Goal: Task Accomplishment & Management: Use online tool/utility

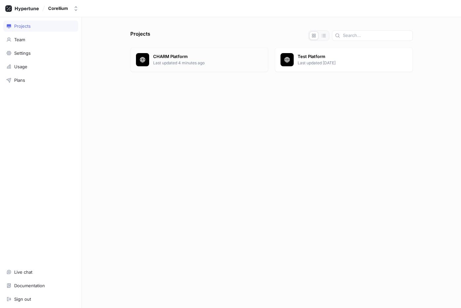
click at [200, 64] on p "Last updated 4 minutes ago" at bounding box center [208, 63] width 110 height 6
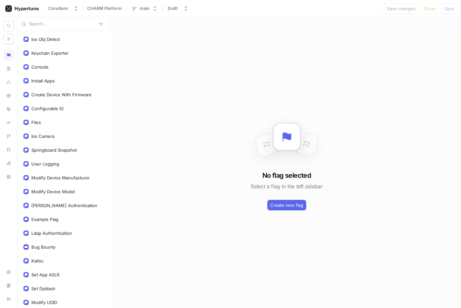
click at [67, 24] on input "text" at bounding box center [62, 24] width 67 height 7
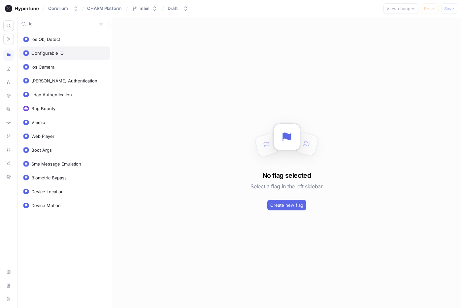
type input "io"
click at [38, 51] on div "Configurable IO" at bounding box center [47, 53] width 32 height 5
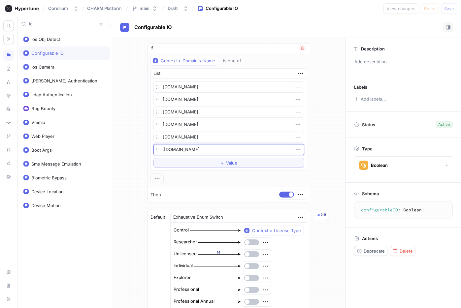
click at [162, 153] on textarea ".[DOMAIN_NAME]" at bounding box center [228, 149] width 151 height 11
click at [160, 151] on textarea ".[DOMAIN_NAME]" at bounding box center [228, 149] width 151 height 11
type textarea "x"
type textarea "a.corellium.io"
type textarea "x"
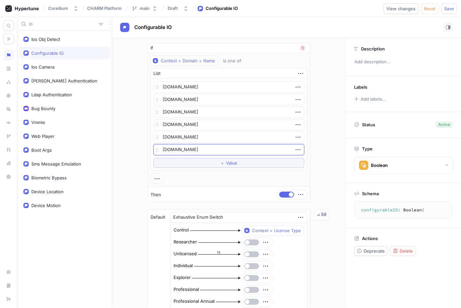
type textarea "ap.corellium.io"
type textarea "x"
type textarea "[DOMAIN_NAME]"
click at [445, 11] on button "Save" at bounding box center [449, 8] width 16 height 11
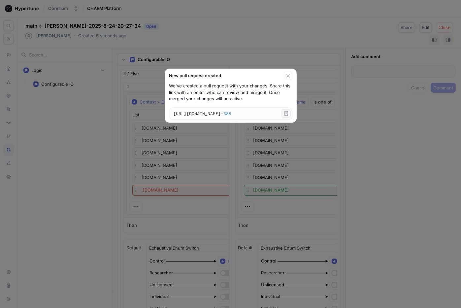
click at [287, 114] on icon "button" at bounding box center [286, 113] width 5 height 5
click at [289, 74] on icon "button" at bounding box center [288, 75] width 5 height 5
type textarea "x"
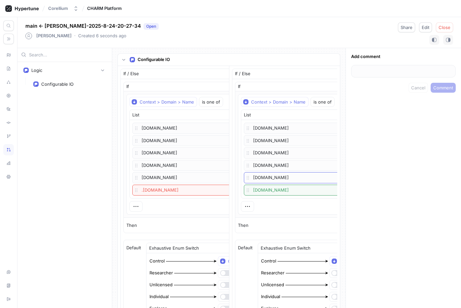
drag, startPoint x: 310, startPoint y: 178, endPoint x: 252, endPoint y: 179, distance: 57.4
click at [250, 177] on p "[DOMAIN_NAME]" at bounding box center [316, 177] width 145 height 11
click at [326, 15] on div "Corellium CHARM Platform" at bounding box center [230, 8] width 461 height 17
click at [445, 28] on span "Close" at bounding box center [445, 27] width 12 height 4
type textarea "x"
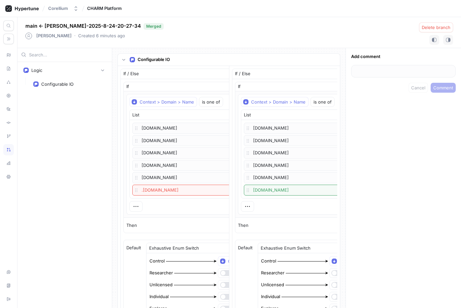
click at [286, 193] on p "[DOMAIN_NAME]" at bounding box center [316, 190] width 145 height 11
click at [247, 207] on icon "button" at bounding box center [247, 206] width 5 height 1
click at [307, 39] on div "main ← [PERSON_NAME]-2025-8-24-20-27-34 Merged [PERSON_NAME] ‧ Created 6 minute…" at bounding box center [239, 162] width 444 height 291
click at [79, 6] on button "Corellium" at bounding box center [64, 8] width 36 height 11
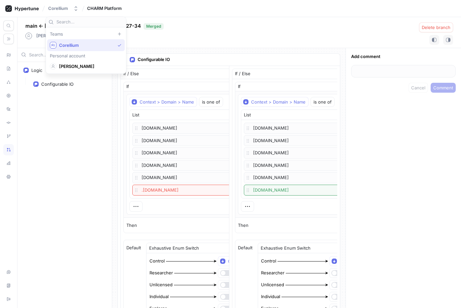
click at [111, 8] on span "CHARM Platform" at bounding box center [104, 8] width 35 height 5
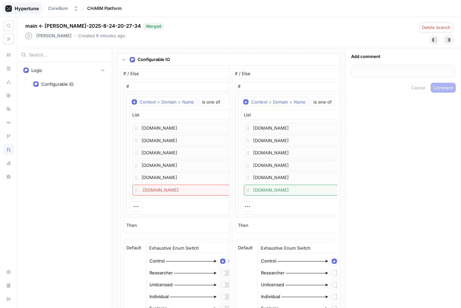
click at [32, 6] on icon at bounding box center [22, 8] width 34 height 7
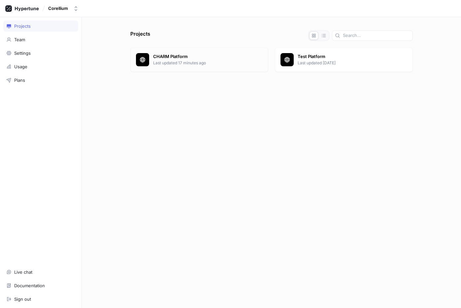
click at [194, 63] on p "Last updated 17 minutes ago" at bounding box center [208, 63] width 110 height 6
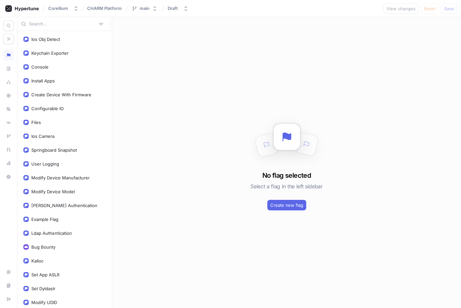
click at [53, 26] on input "text" at bounding box center [62, 24] width 67 height 7
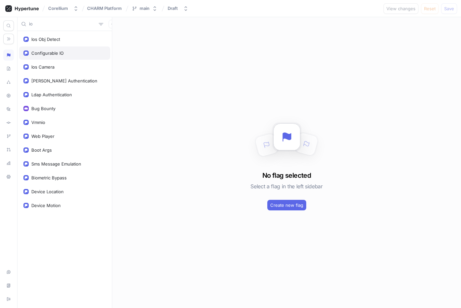
type input "io"
click at [54, 49] on div "Configurable IO" at bounding box center [64, 53] width 91 height 13
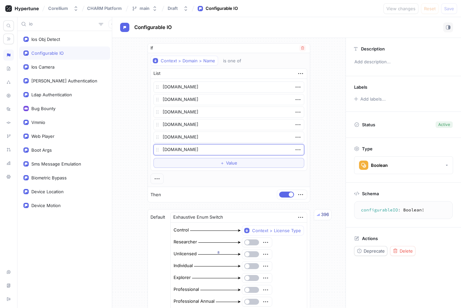
click at [212, 150] on textarea "[DOMAIN_NAME]" at bounding box center [228, 149] width 151 height 11
drag, startPoint x: 167, startPoint y: 150, endPoint x: 159, endPoint y: 149, distance: 7.3
click at [159, 149] on textarea "[DOMAIN_NAME]" at bounding box center [228, 149] width 151 height 11
type textarea ".[DOMAIN_NAME]"
click at [450, 11] on button "Save" at bounding box center [449, 8] width 16 height 11
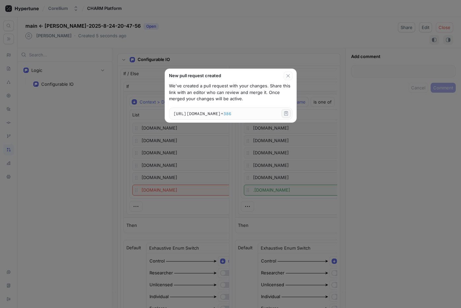
click at [288, 113] on icon "button" at bounding box center [286, 113] width 5 height 5
click at [289, 75] on icon "button" at bounding box center [288, 75] width 5 height 5
